Goal: Entertainment & Leisure: Consume media (video, audio)

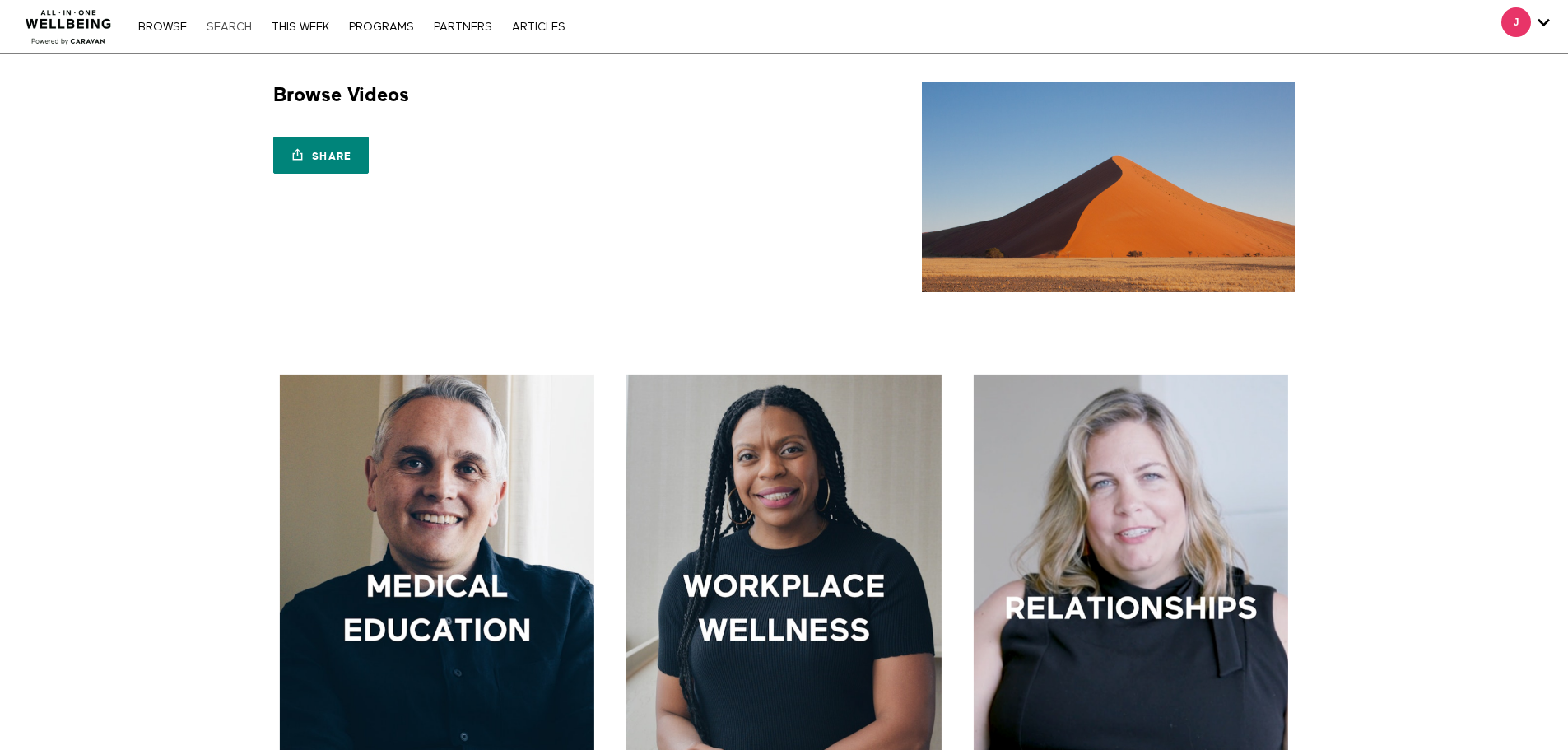
click at [245, 28] on link "Search" at bounding box center [229, 27] width 62 height 12
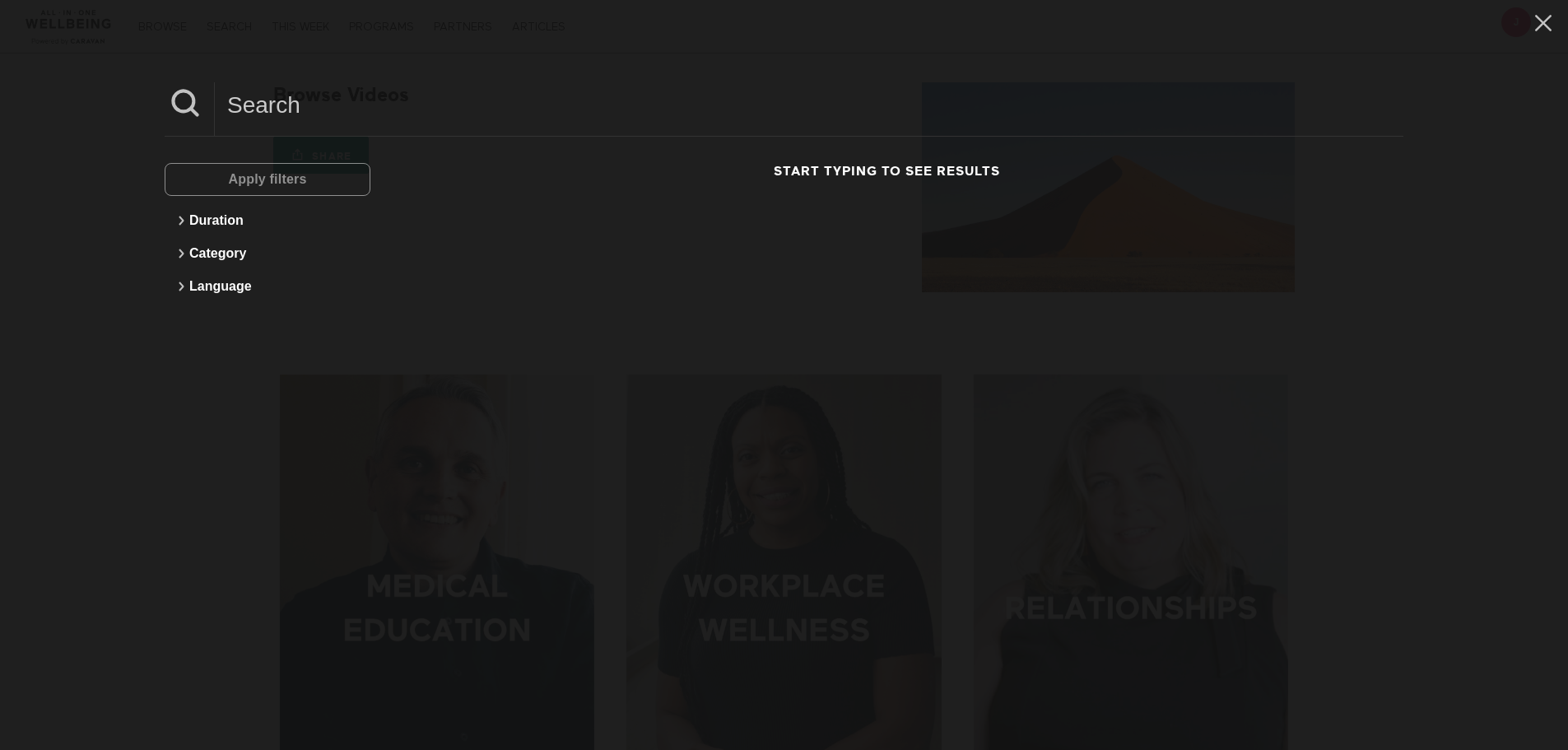
click at [312, 110] on input at bounding box center [809, 105] width 1189 height 45
type input "dr [PERSON_NAME]"
click at [378, 112] on input "dr ellie" at bounding box center [809, 105] width 1189 height 45
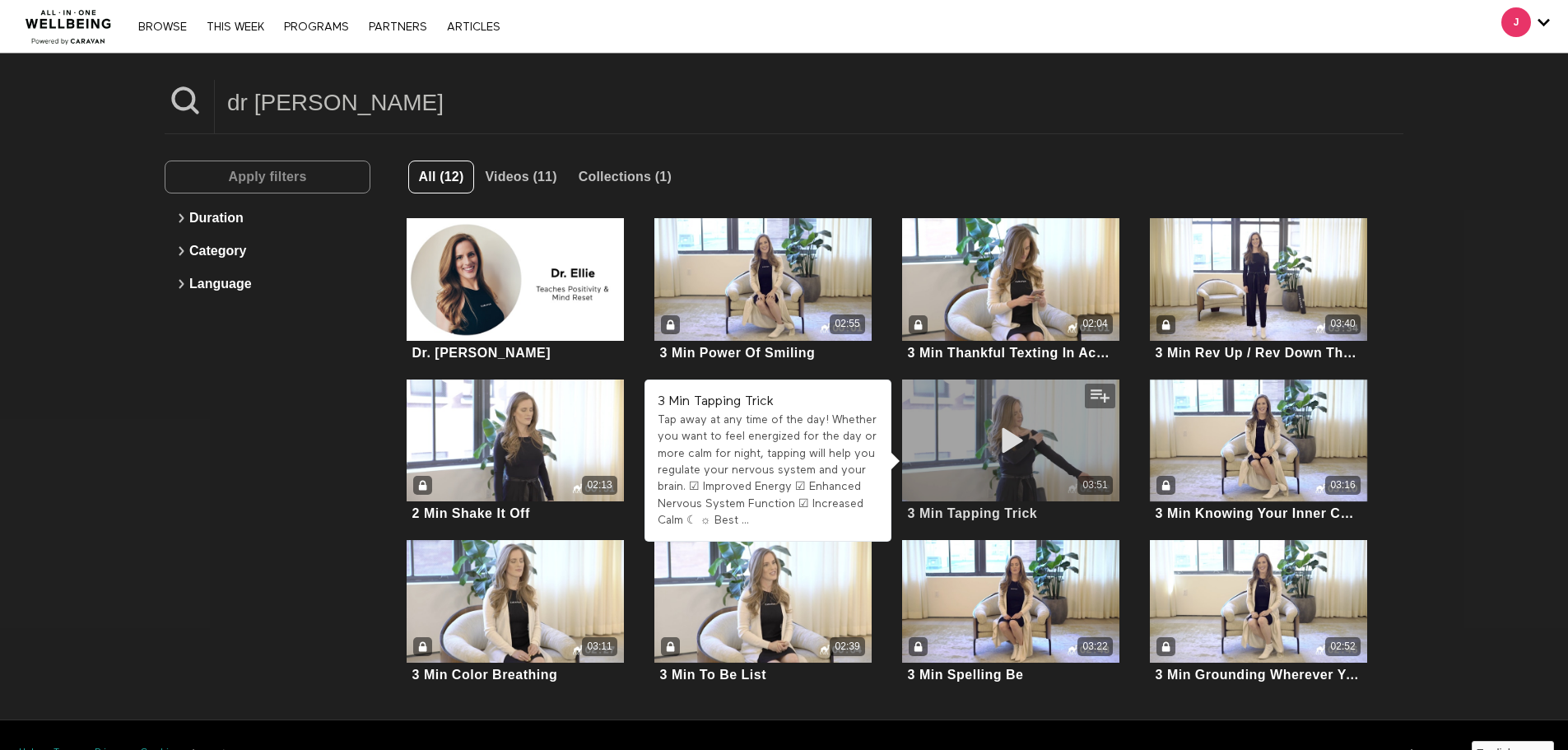
click at [1072, 428] on div "03:51" at bounding box center [1010, 441] width 218 height 123
